Goal: Check status: Check status

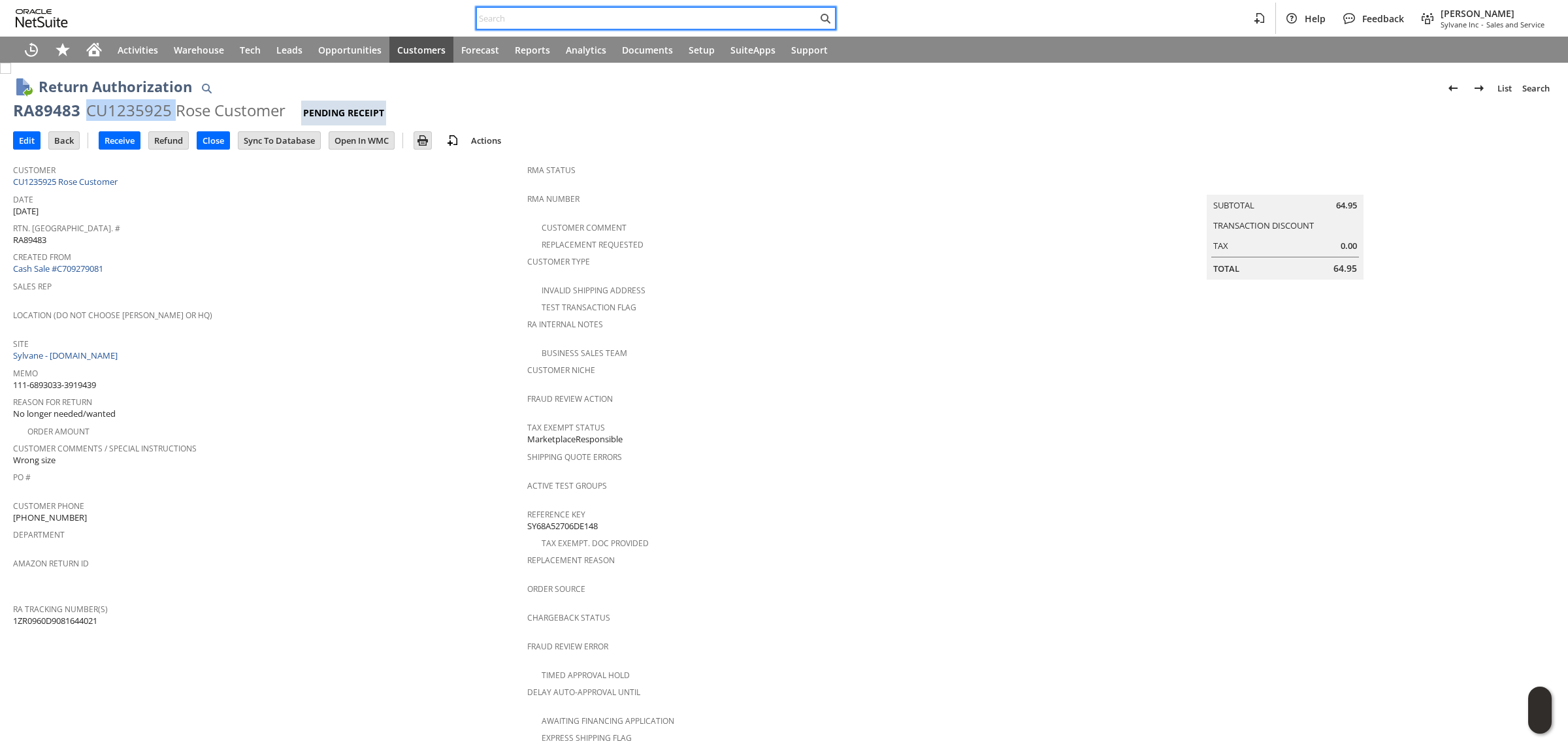
click at [515, 23] on input "text" at bounding box center [647, 18] width 341 height 16
paste input "114-2125084-9945060"
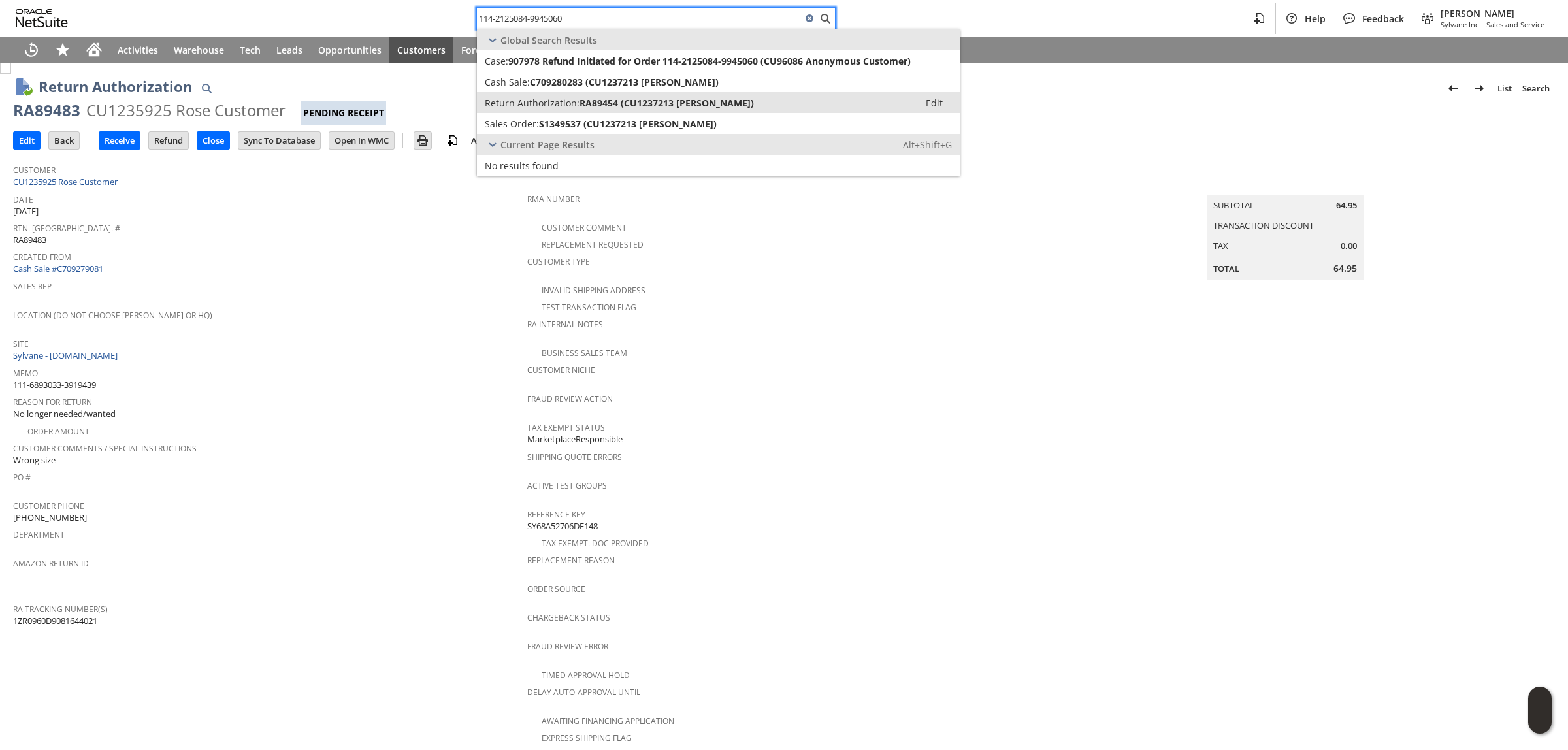
type input "114-2125084-9945060"
click at [520, 106] on span "Return Authorization:" at bounding box center [532, 103] width 95 height 13
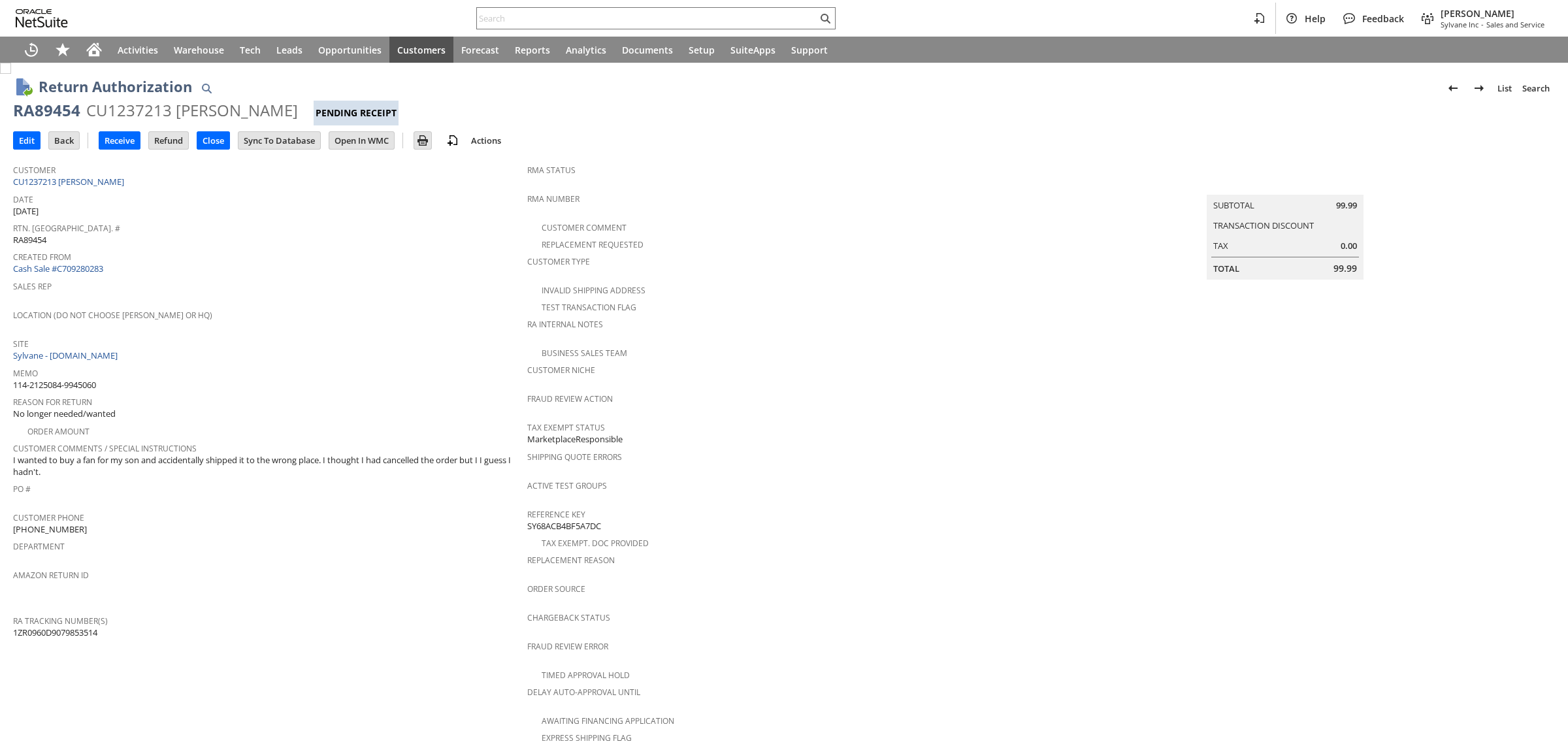
click at [96, 109] on div "CU1237213 Julia A Bailey-Martin" at bounding box center [192, 111] width 212 height 21
